Goal: Find specific page/section: Find specific page/section

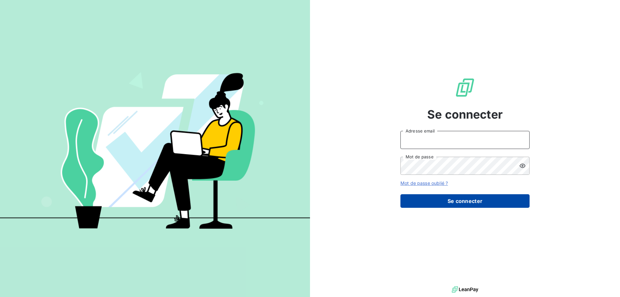
type input "[EMAIL_ADDRESS][DOMAIN_NAME]"
click at [467, 204] on button "Se connecter" at bounding box center [465, 201] width 129 height 14
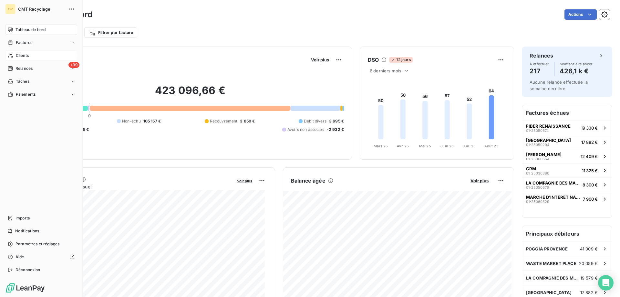
click at [16, 55] on span "Clients" at bounding box center [22, 56] width 13 height 6
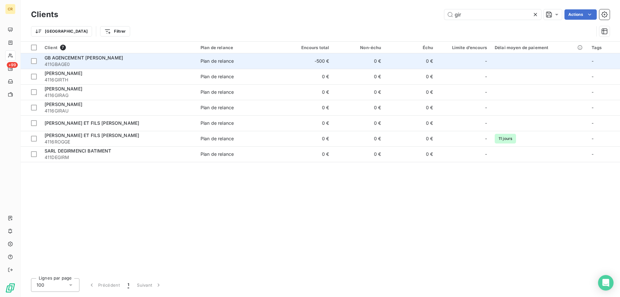
type input "gir"
click at [192, 61] on span "411GBAGE0" at bounding box center [119, 64] width 148 height 6
